Goal: Obtain resource: Obtain resource

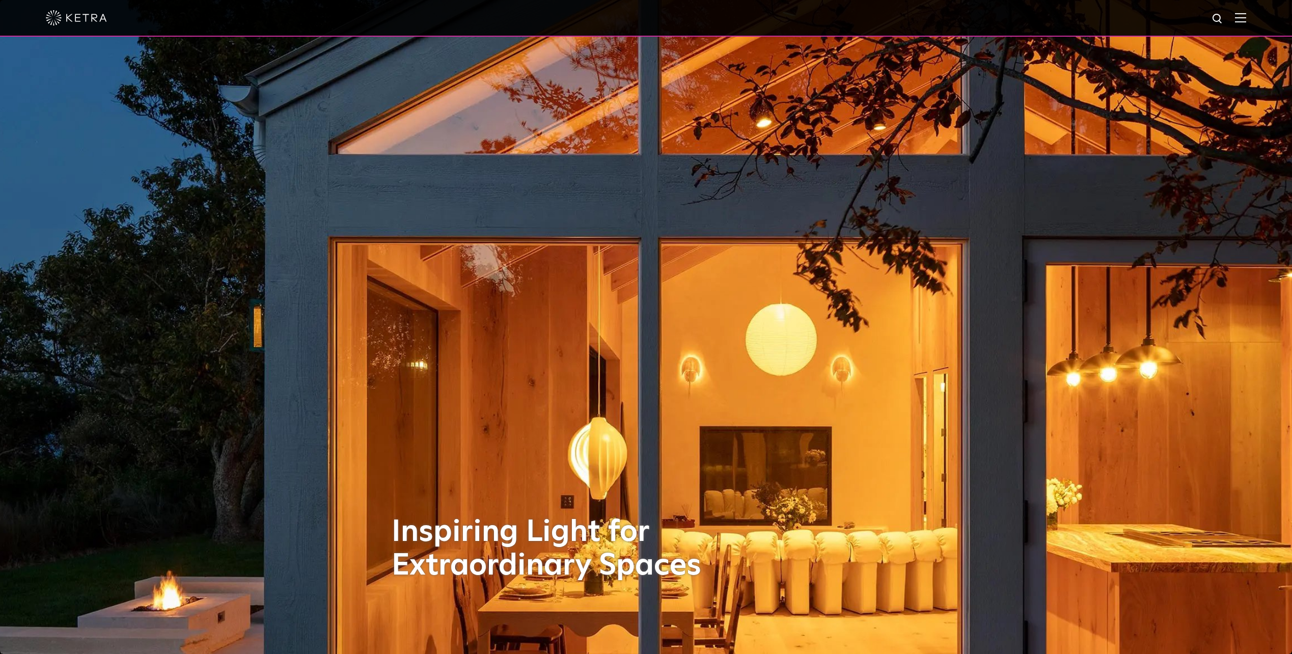
click at [1243, 22] on img at bounding box center [1240, 18] width 11 height 10
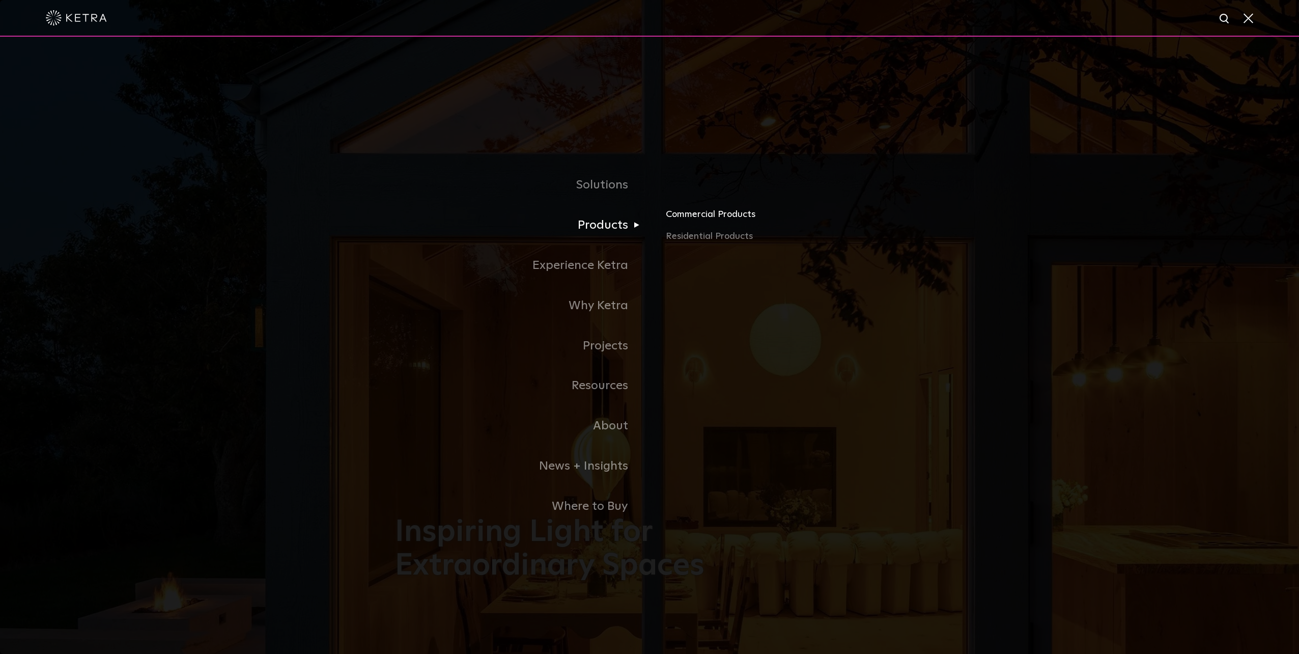
click at [692, 217] on link "Commercial Products" at bounding box center [785, 218] width 238 height 22
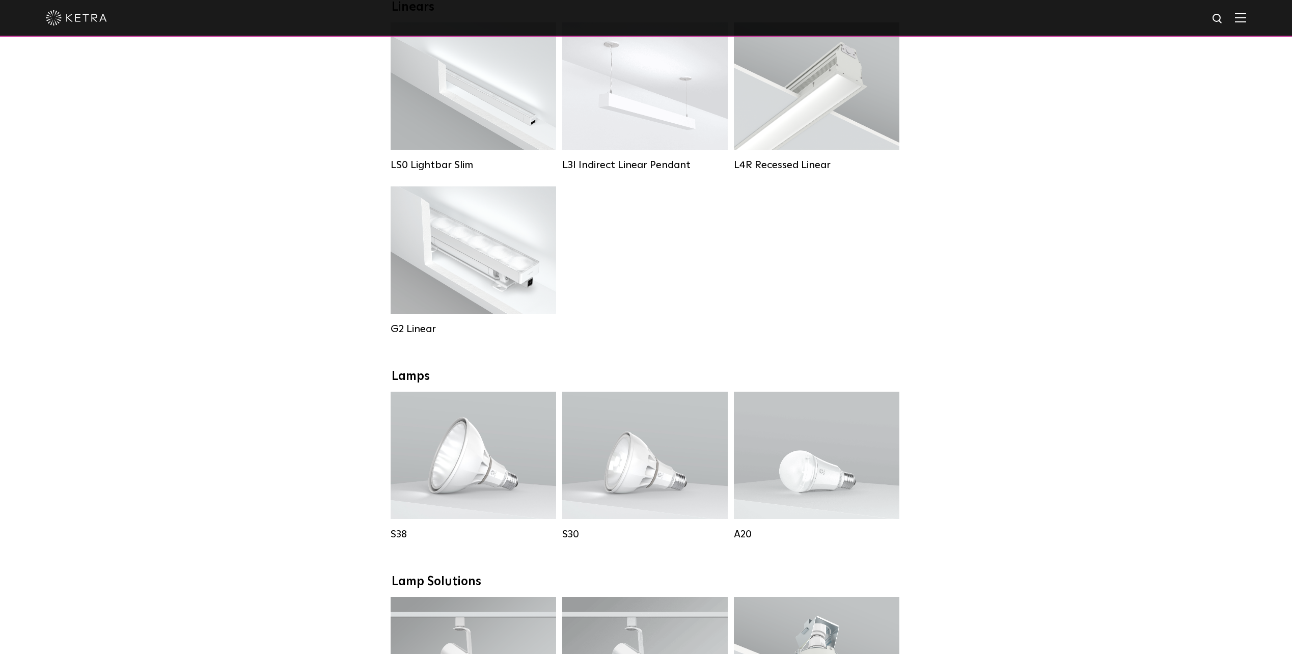
scroll to position [204, 0]
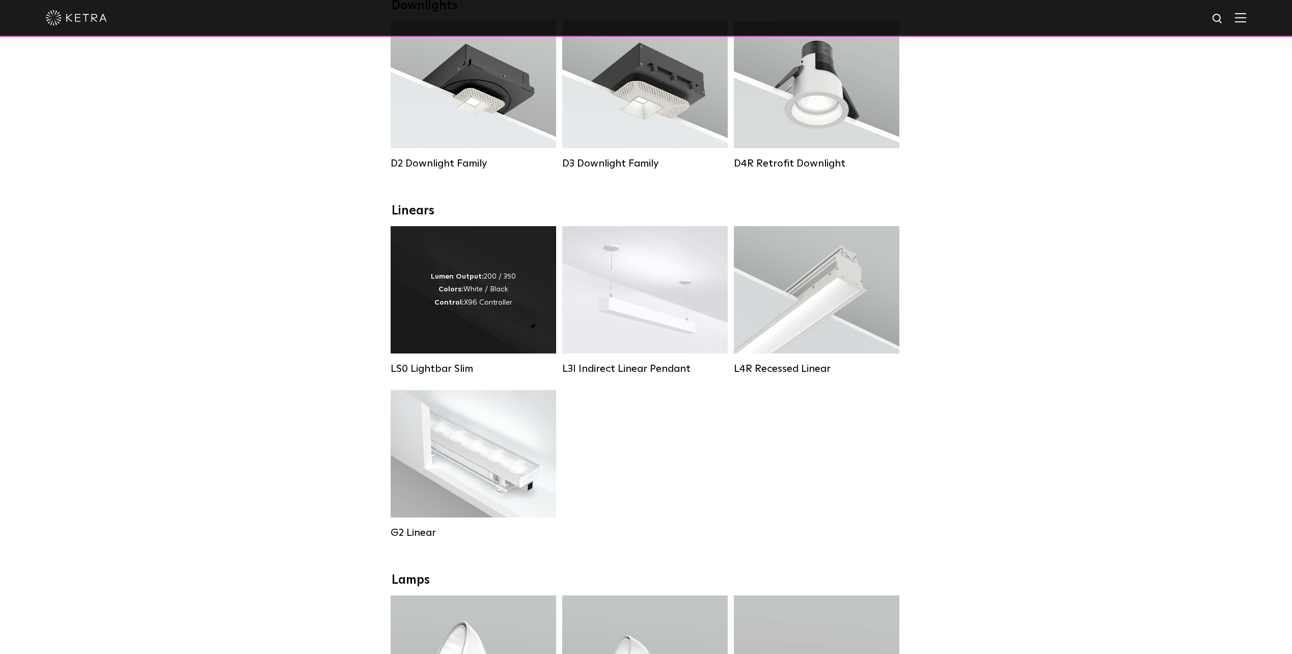
click at [452, 346] on div "Lumen Output: 200 / 350 Colors: White / Black Control: X96 Controller" at bounding box center [473, 289] width 165 height 127
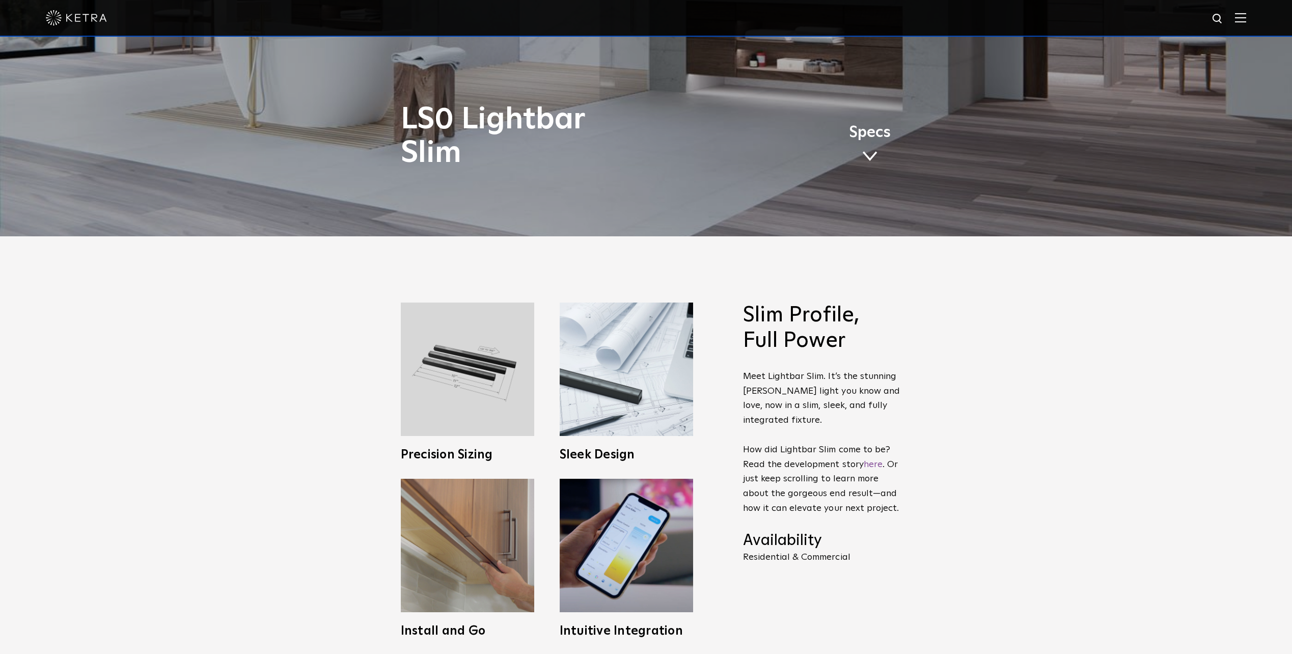
scroll to position [458, 0]
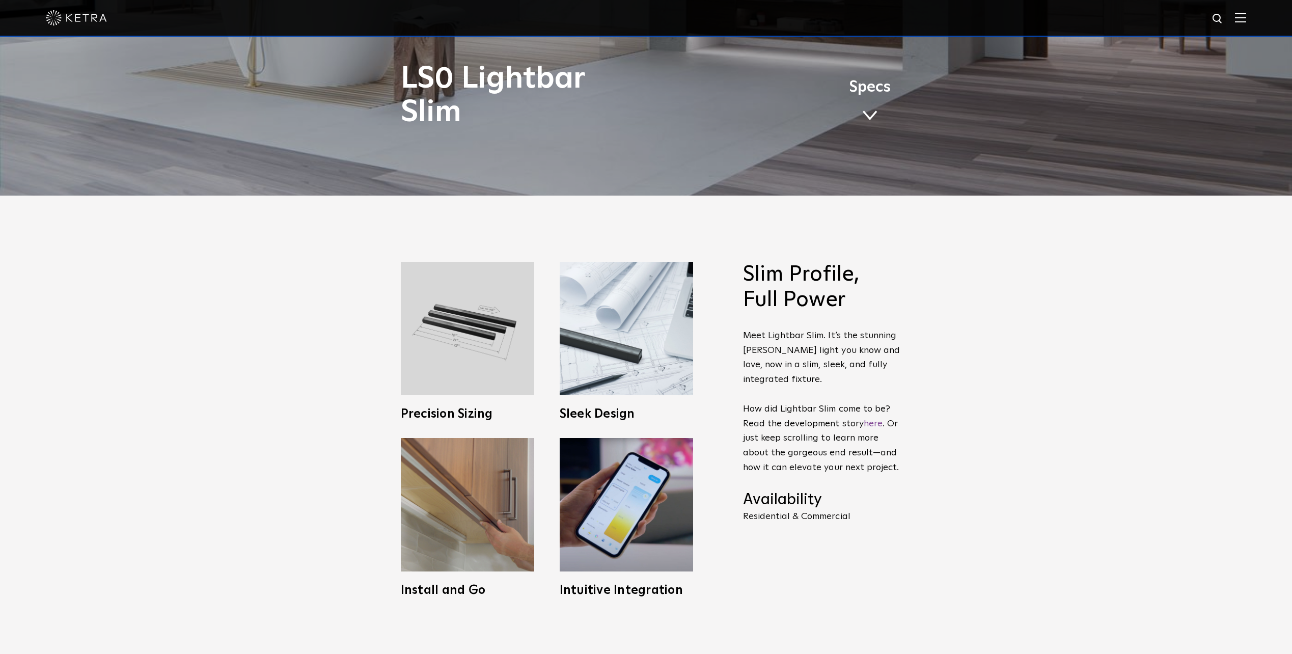
click at [871, 114] on span at bounding box center [869, 115] width 15 height 11
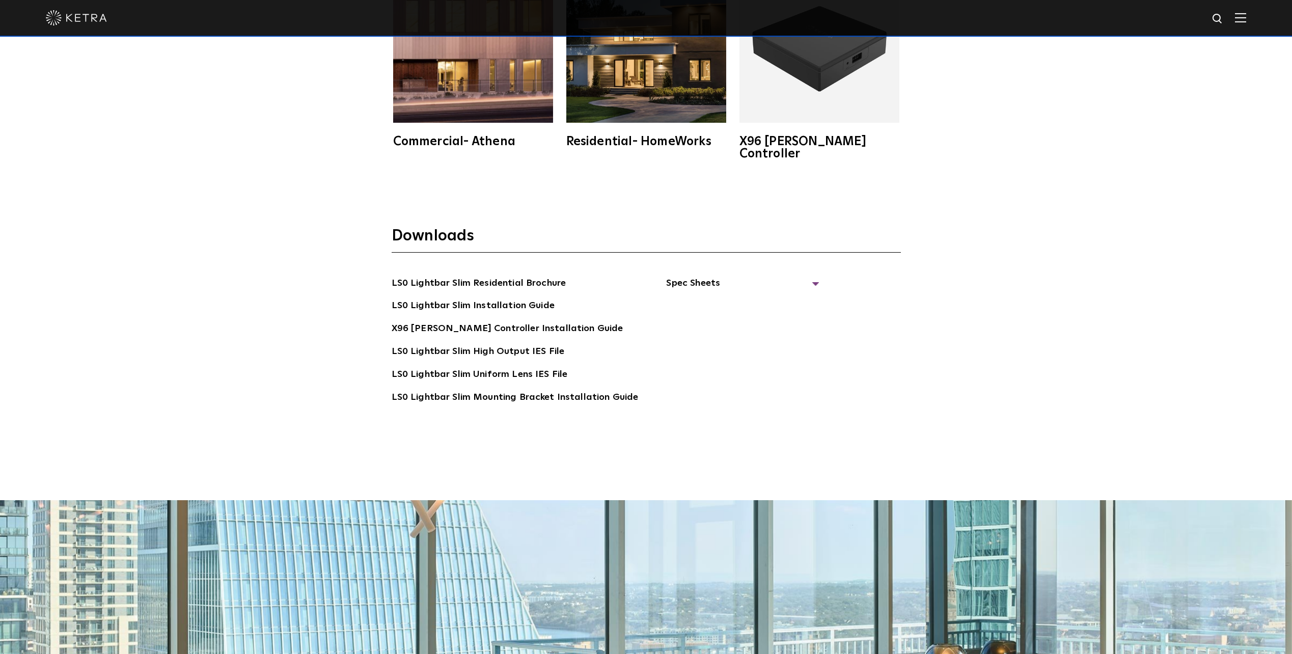
scroll to position [2434, 0]
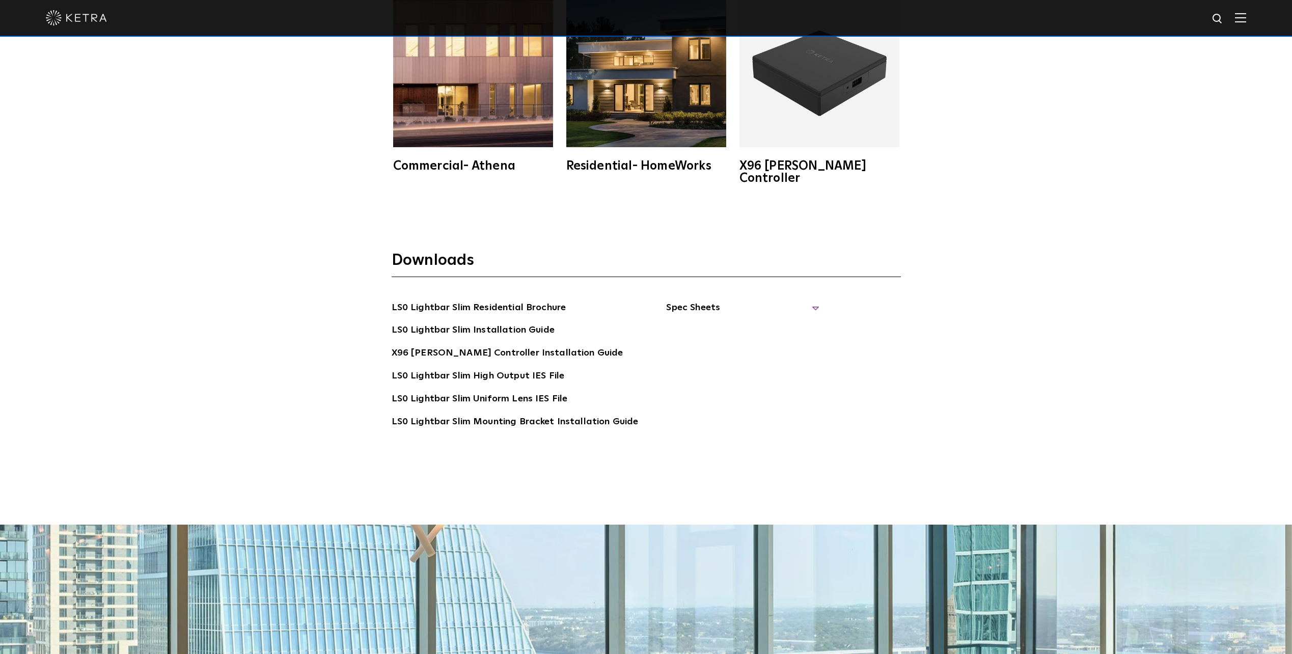
click at [700, 300] on span "Spec Sheets" at bounding box center [742, 311] width 153 height 22
click at [743, 322] on link "LS0 Lightbar Slim Spec Sheet" at bounding box center [744, 330] width 131 height 16
